Goal: Check status: Check status

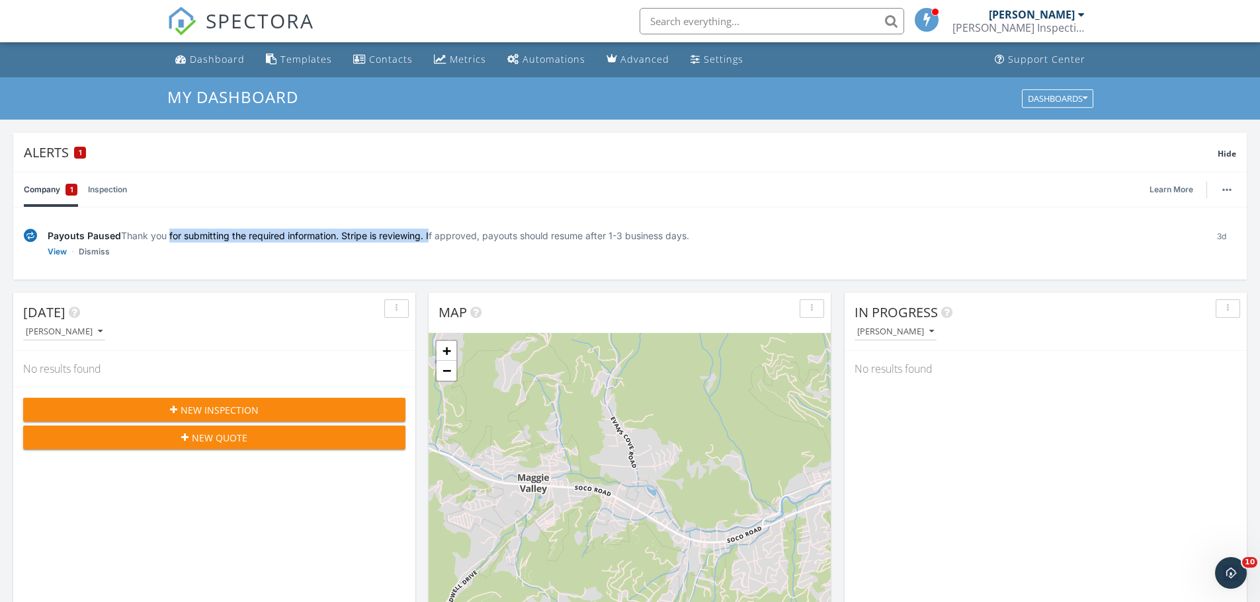
drag, startPoint x: 138, startPoint y: 235, endPoint x: 404, endPoint y: 233, distance: 265.8
click at [404, 233] on div "Payouts Paused Thank you for submitting the required information. Stripe is rev…" at bounding box center [622, 236] width 1148 height 14
click at [423, 239] on div "Payouts Paused Thank you for submitting the required information. Stripe is rev…" at bounding box center [622, 236] width 1148 height 14
click at [60, 251] on link "View" at bounding box center [57, 251] width 19 height 13
